Goal: Task Accomplishment & Management: Use online tool/utility

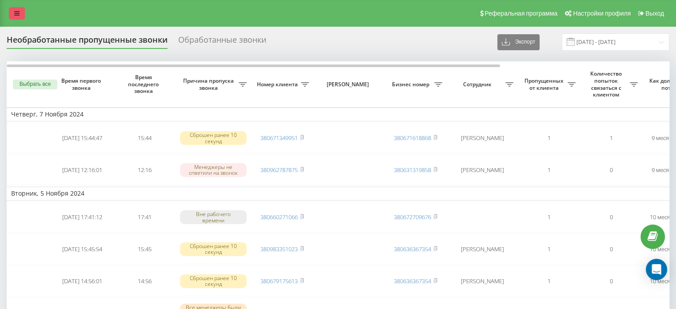
click at [16, 14] on icon at bounding box center [16, 13] width 5 height 6
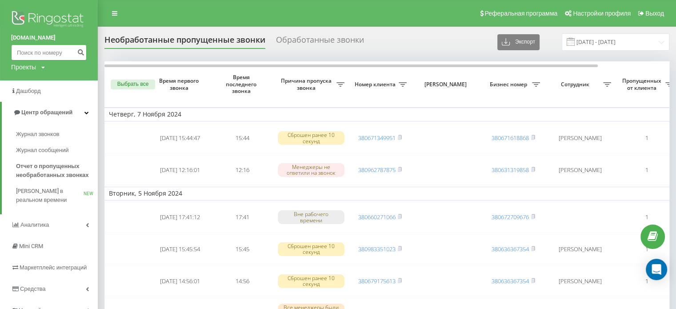
click at [24, 57] on input at bounding box center [49, 52] width 76 height 16
paste input "380968415459"
type input "380968415459"
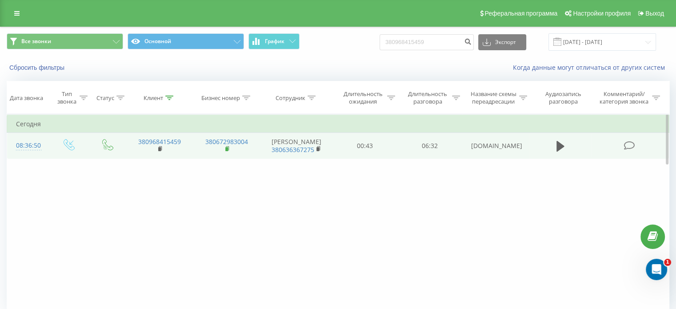
click at [225, 151] on rect at bounding box center [226, 149] width 3 height 4
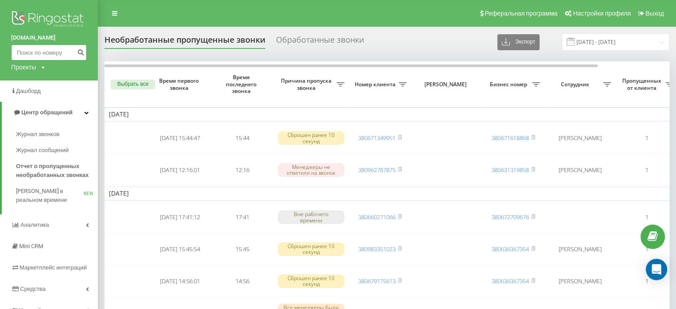
click at [46, 56] on input at bounding box center [49, 52] width 76 height 16
click at [52, 113] on span "Центр обращений" at bounding box center [46, 112] width 51 height 7
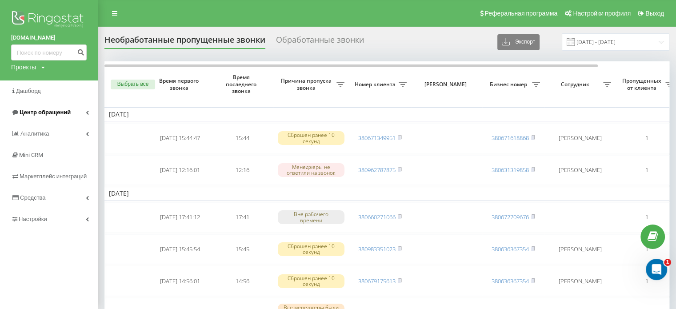
click at [41, 116] on span "Центр обращений" at bounding box center [45, 112] width 51 height 7
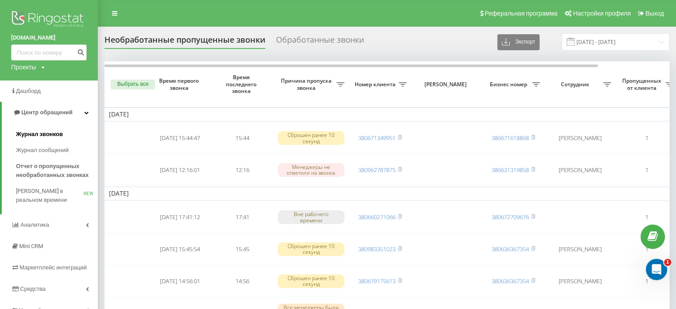
click at [39, 134] on span "Журнал звонков" at bounding box center [39, 134] width 47 height 9
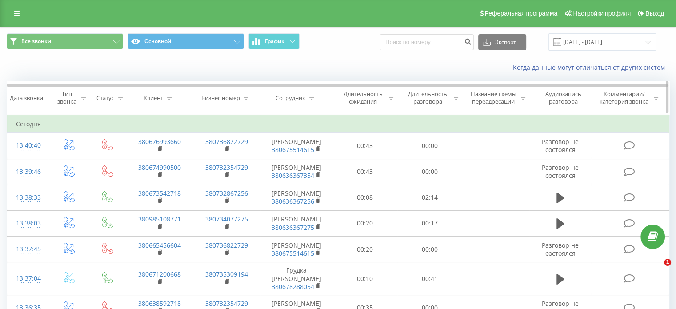
click at [314, 93] on th "Сотрудник" at bounding box center [297, 97] width 72 height 33
click at [310, 96] on icon at bounding box center [312, 98] width 8 height 4
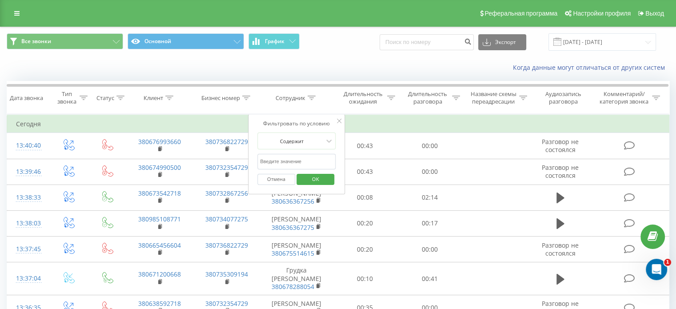
click at [290, 159] on input "text" at bounding box center [296, 162] width 78 height 16
type input "ксенія"
click at [324, 177] on span "OK" at bounding box center [315, 179] width 25 height 14
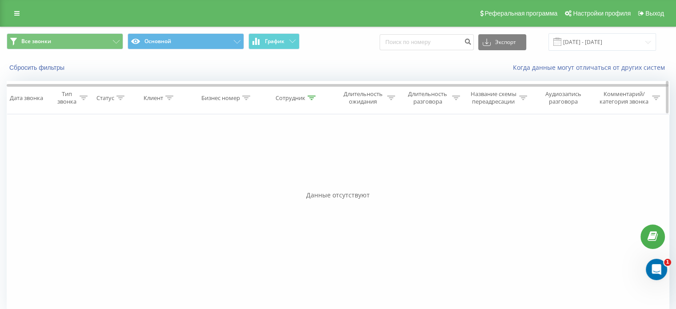
click at [310, 97] on icon at bounding box center [312, 98] width 8 height 4
drag, startPoint x: 287, startPoint y: 162, endPoint x: 229, endPoint y: 154, distance: 58.3
click at [229, 154] on div "Фильтровать по условию Равно Введите значение Отмена OK Фильтровать по условию …" at bounding box center [338, 214] width 663 height 200
click at [458, 179] on div "Фильтровать по условию Равно Введите значение Отмена OK Фильтровать по условию …" at bounding box center [338, 214] width 663 height 200
click at [340, 122] on icon at bounding box center [339, 121] width 4 height 4
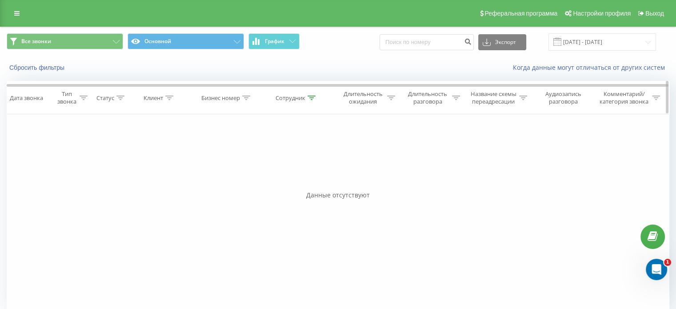
click at [306, 96] on div "Сотрудник" at bounding box center [296, 98] width 40 height 8
click at [314, 139] on div at bounding box center [292, 141] width 63 height 8
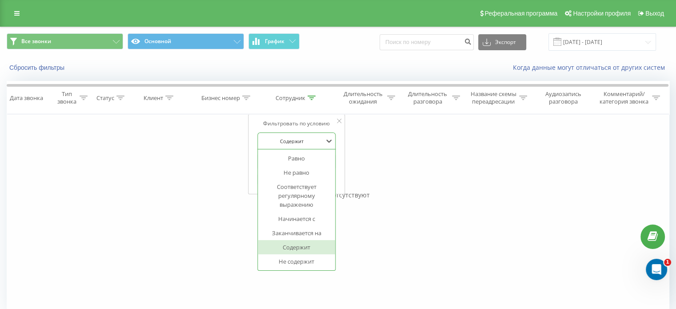
click at [304, 245] on div "Содержит" at bounding box center [296, 247] width 77 height 14
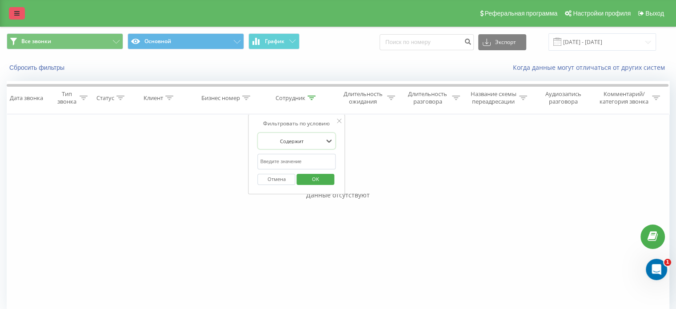
click at [22, 12] on link at bounding box center [17, 13] width 16 height 12
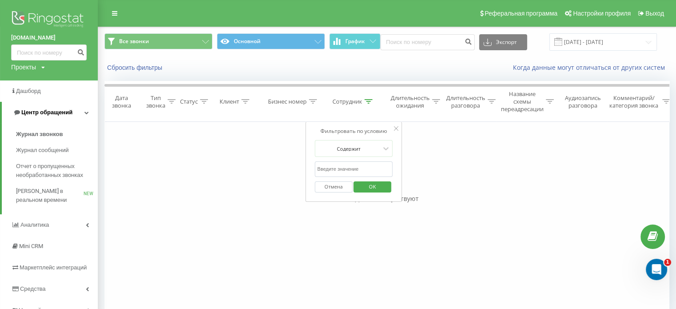
click at [40, 113] on span "Центр обращений" at bounding box center [46, 112] width 51 height 7
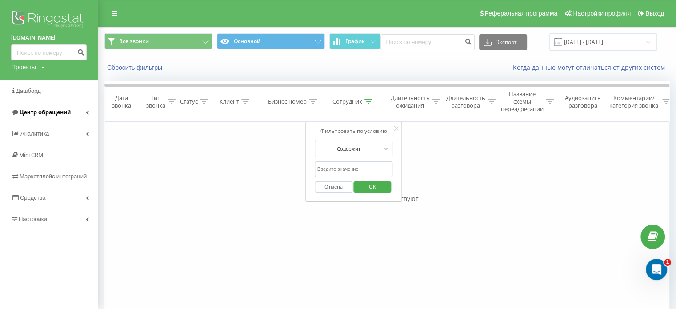
click at [39, 113] on span "Центр обращений" at bounding box center [45, 112] width 51 height 7
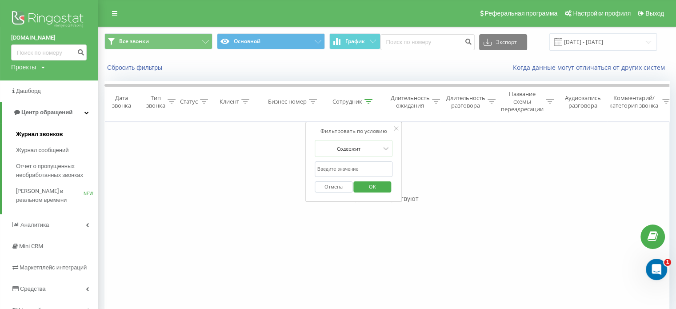
click at [40, 133] on span "Журнал звонков" at bounding box center [39, 134] width 47 height 9
